Goal: Contribute content

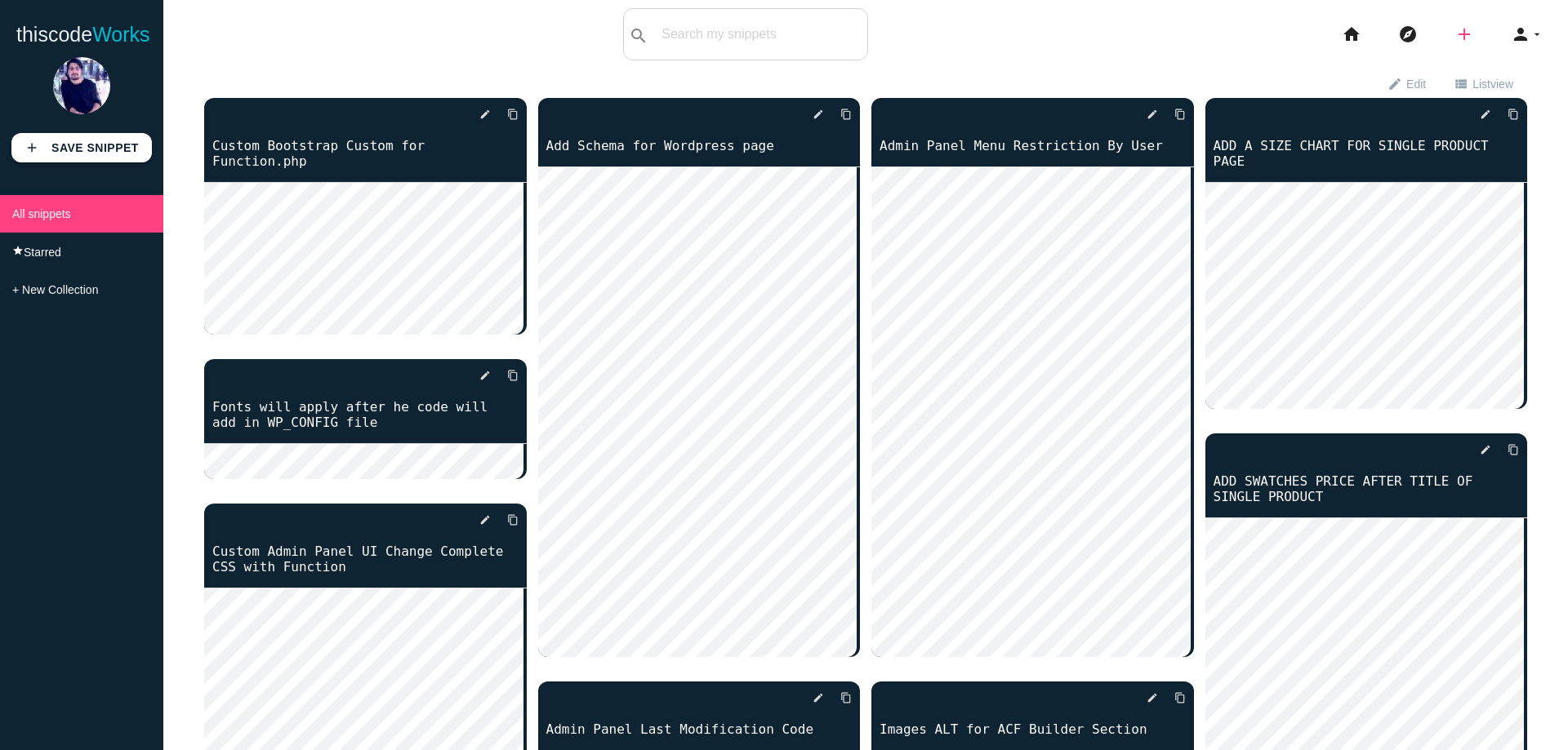
click at [1455, 33] on icon "add" at bounding box center [1464, 34] width 20 height 52
click at [1507, 39] on link "code Snippet" at bounding box center [1500, 29] width 114 height 41
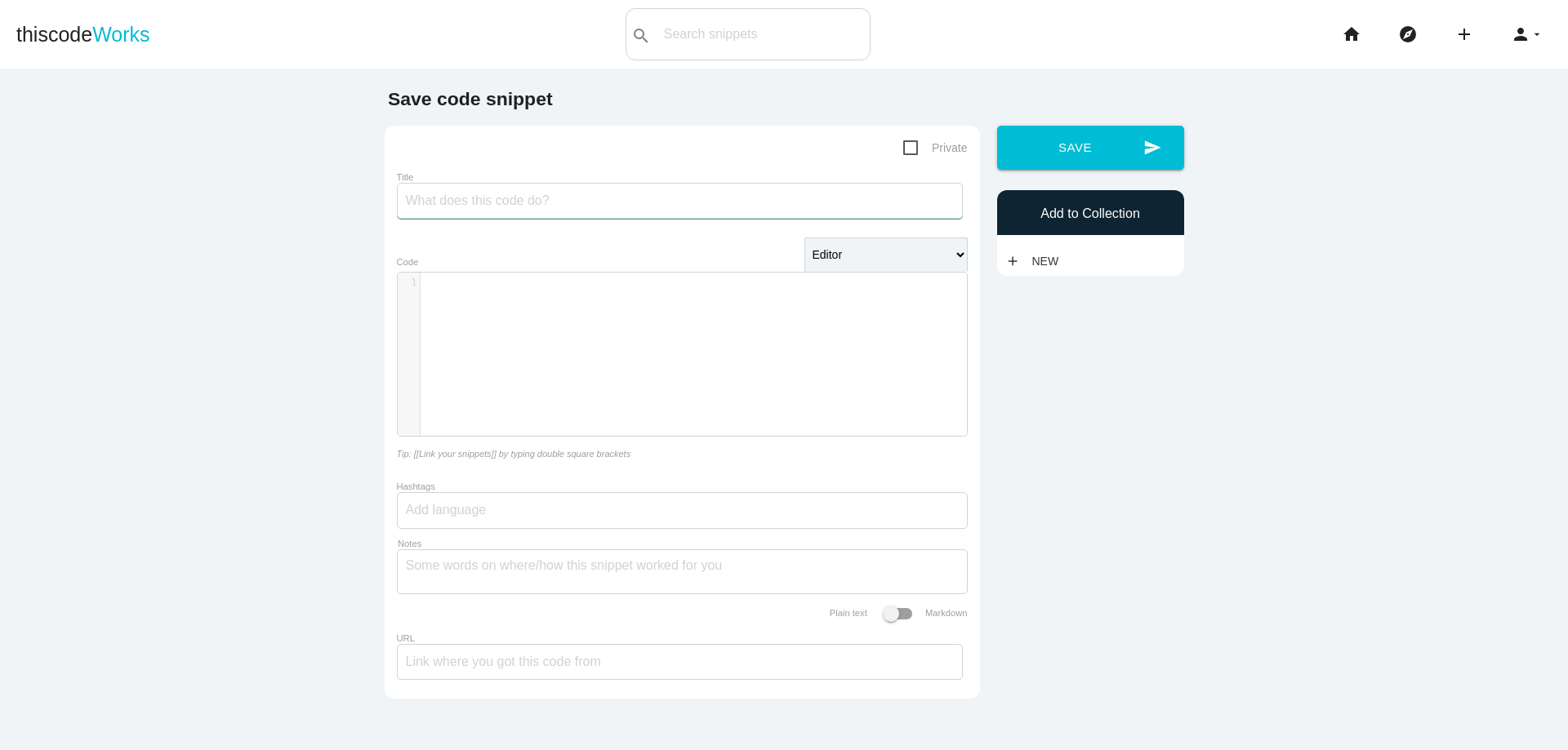
click at [483, 191] on input "Title" at bounding box center [680, 201] width 566 height 36
type input "Woocommerce main Custom Multi Stock Wearhouse Code Complete"
click at [483, 305] on div "​ x 1 ​" at bounding box center [695, 366] width 593 height 188
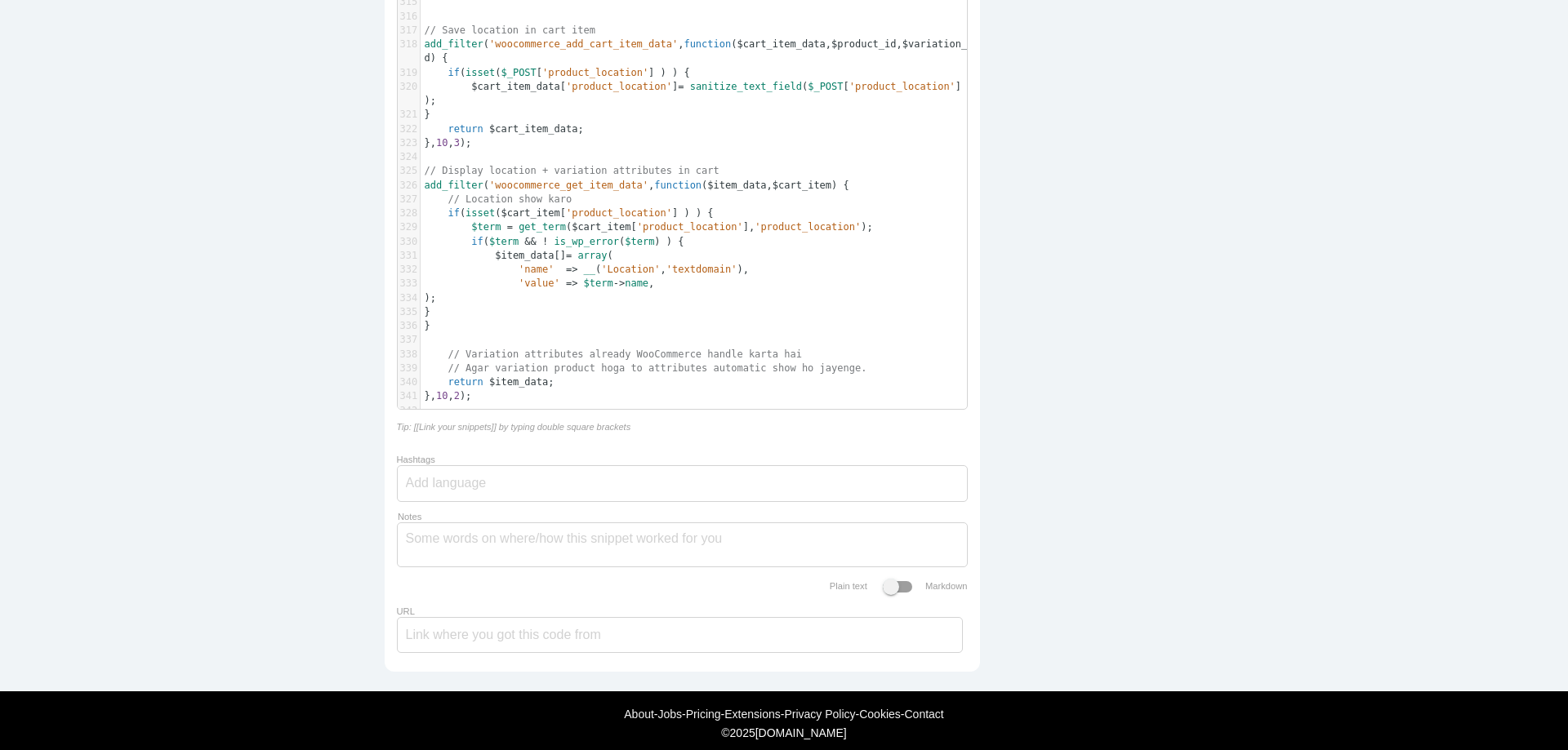
scroll to position [4887, 0]
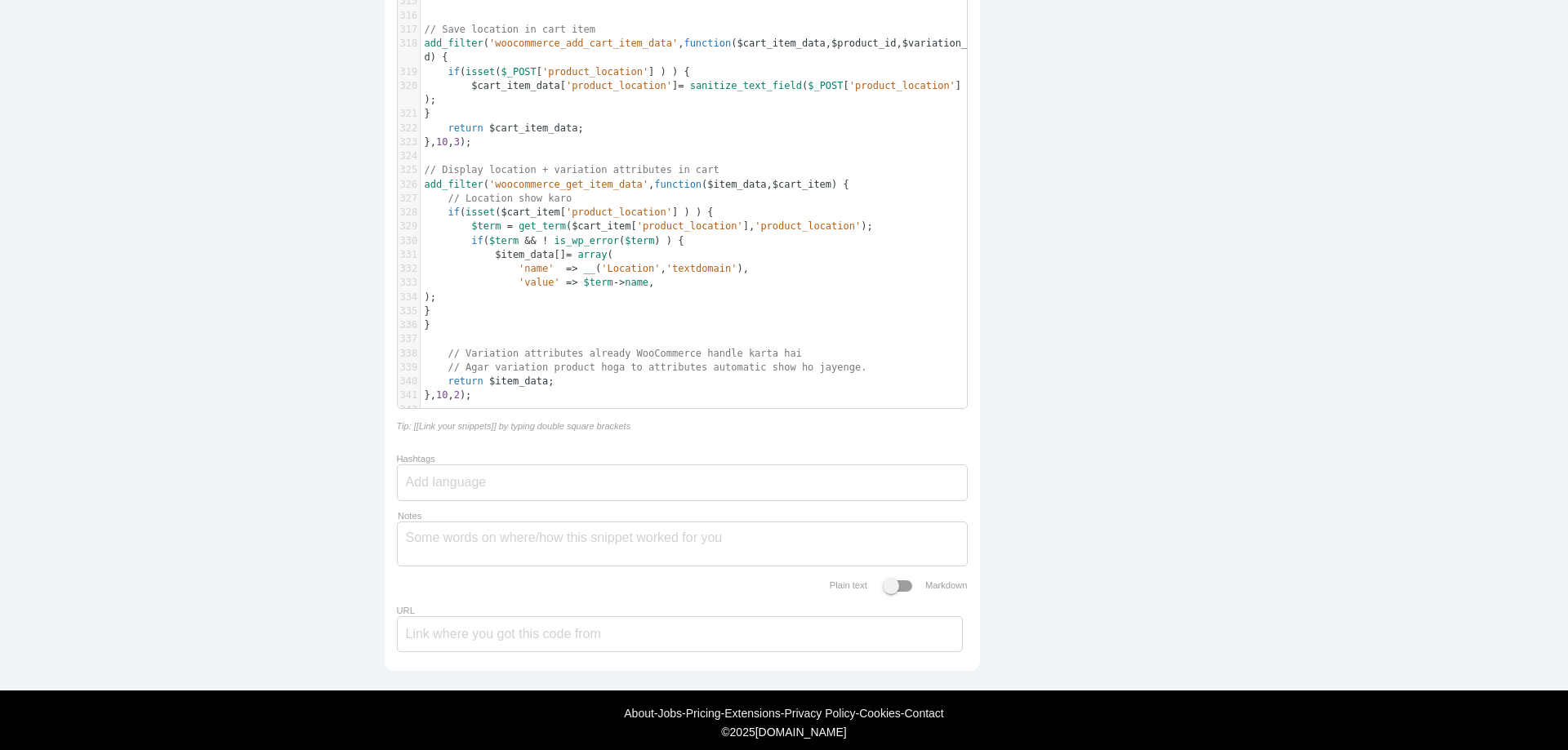
click at [512, 464] on div at bounding box center [683, 482] width 571 height 37
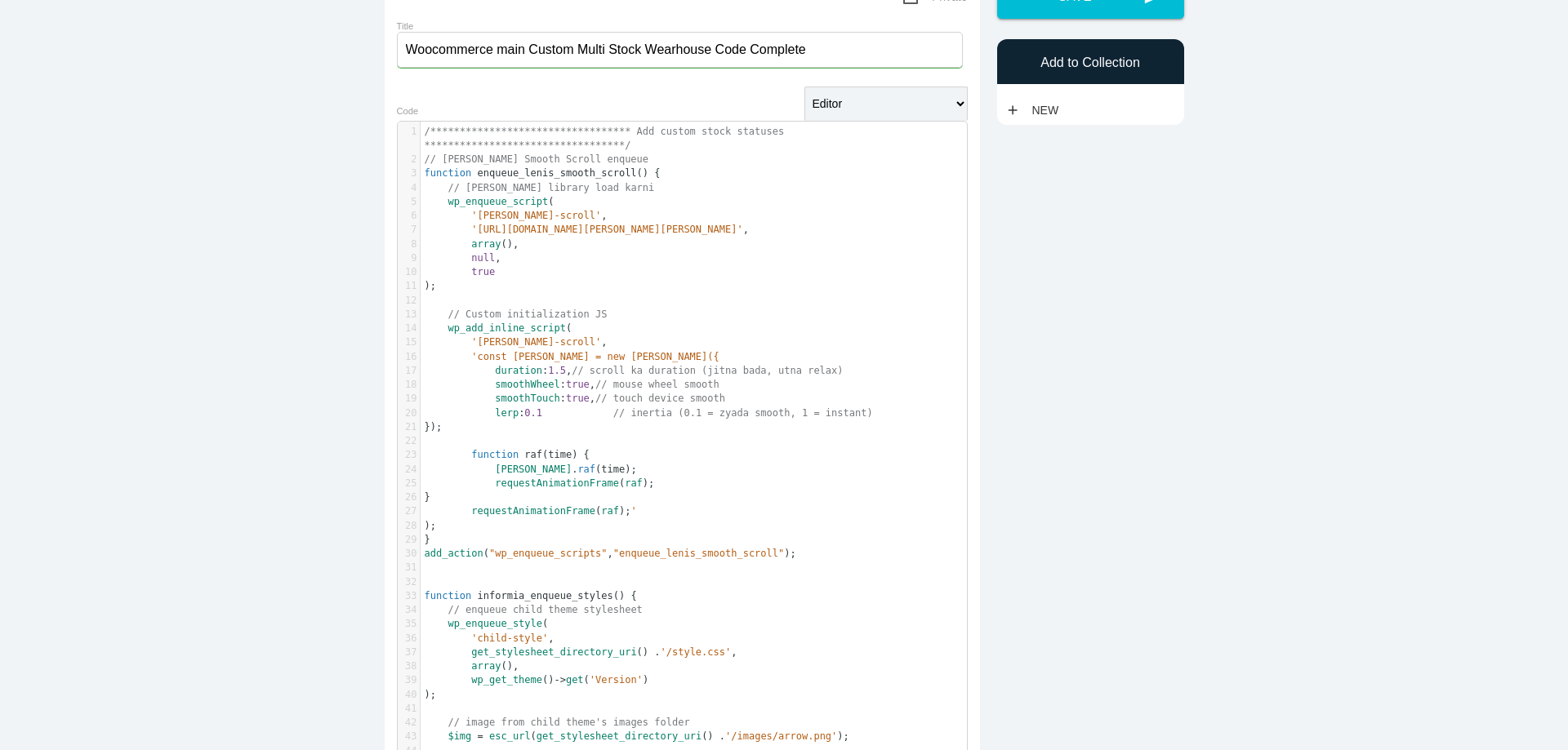
scroll to position [0, 0]
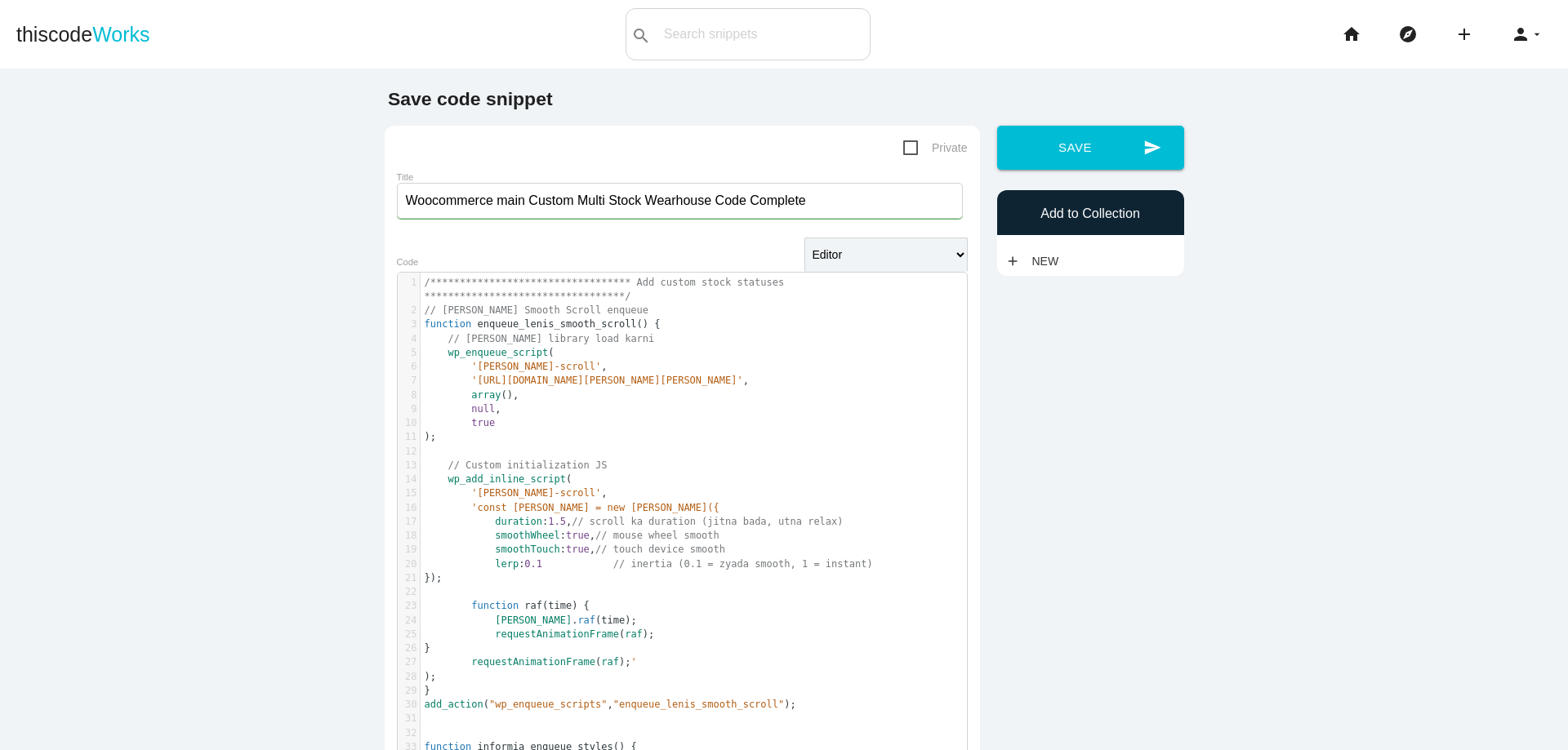
click at [956, 152] on span "Private" at bounding box center [936, 148] width 65 height 20
click at [914, 148] on input "Private" at bounding box center [909, 143] width 10 height 10
checkbox input "true"
click at [1041, 140] on button "send Save" at bounding box center [1091, 148] width 187 height 44
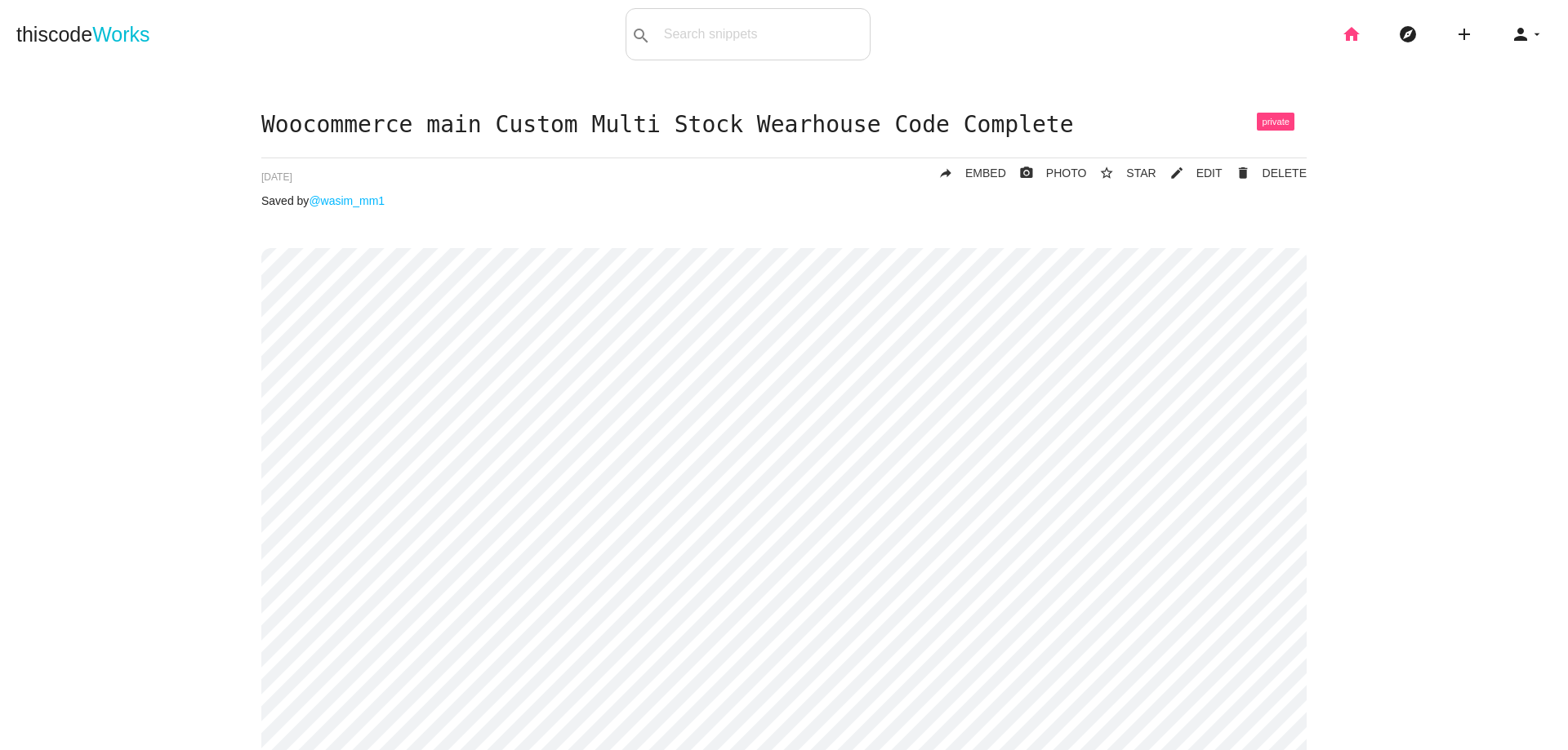
click at [1342, 36] on icon "home" at bounding box center [1351, 34] width 20 height 52
